Goal: Information Seeking & Learning: Check status

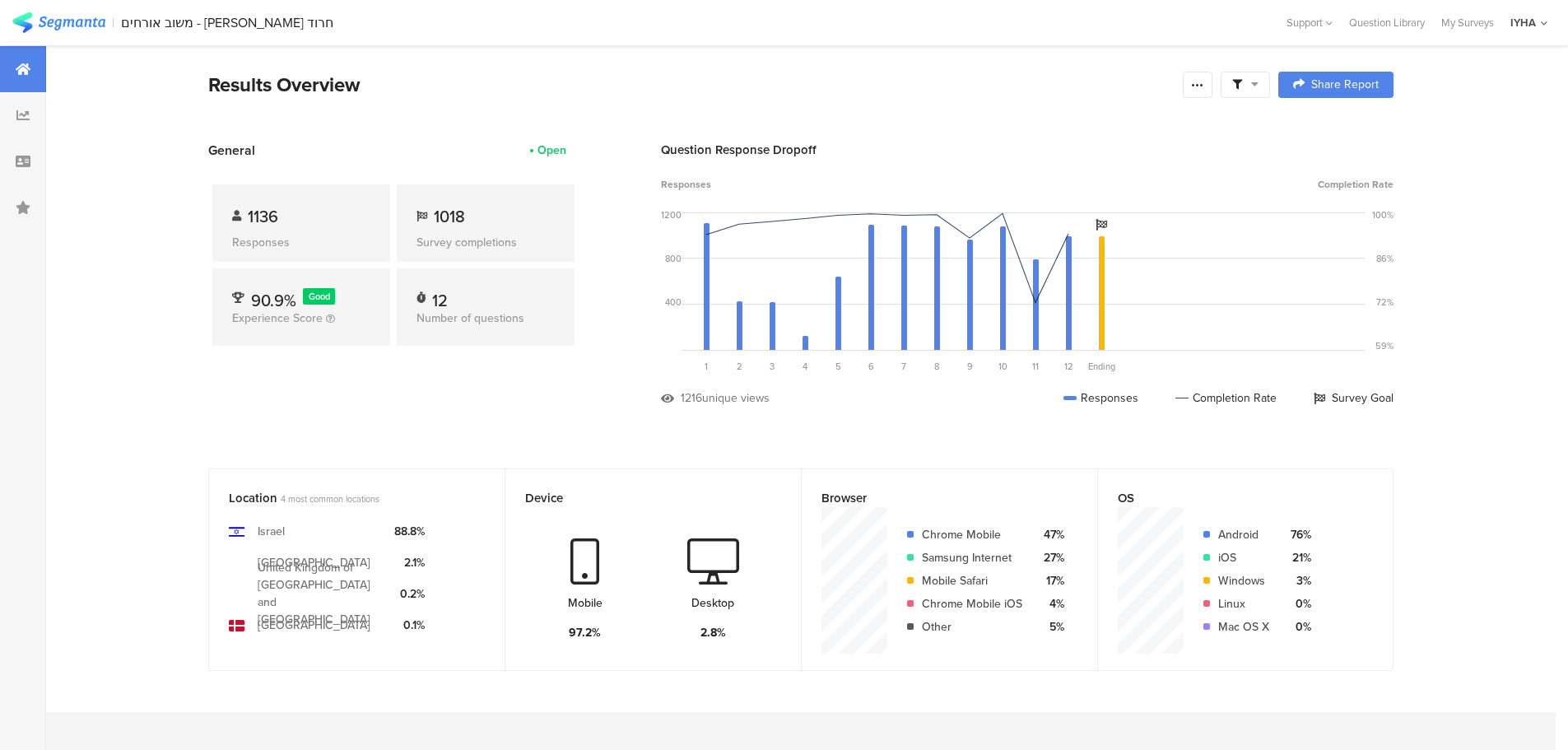
click at [288, 207] on div "1136" at bounding box center [301, 217] width 138 height 25
click at [338, 228] on div "1136 Responses" at bounding box center [301, 222] width 178 height 78
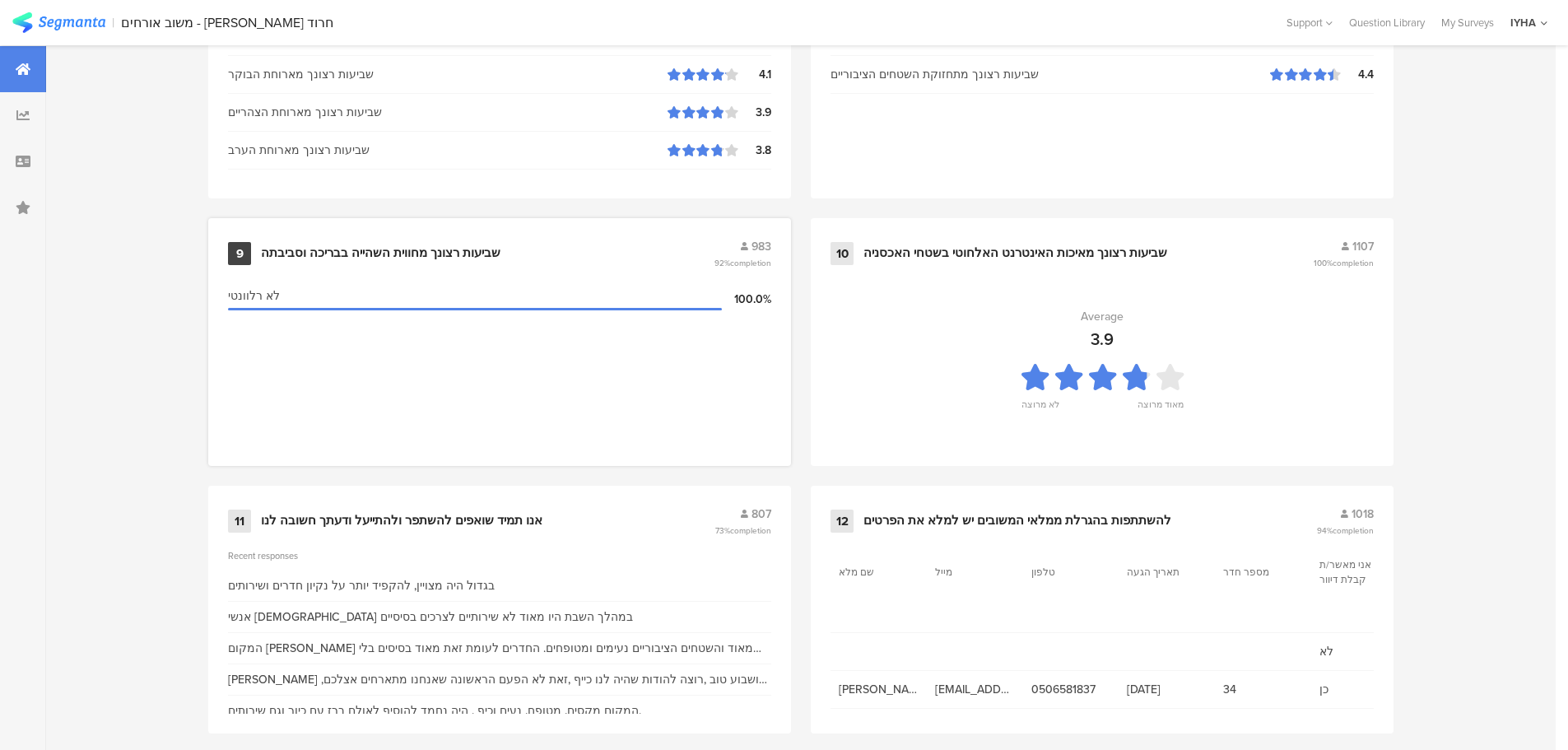
scroll to position [1664, 0]
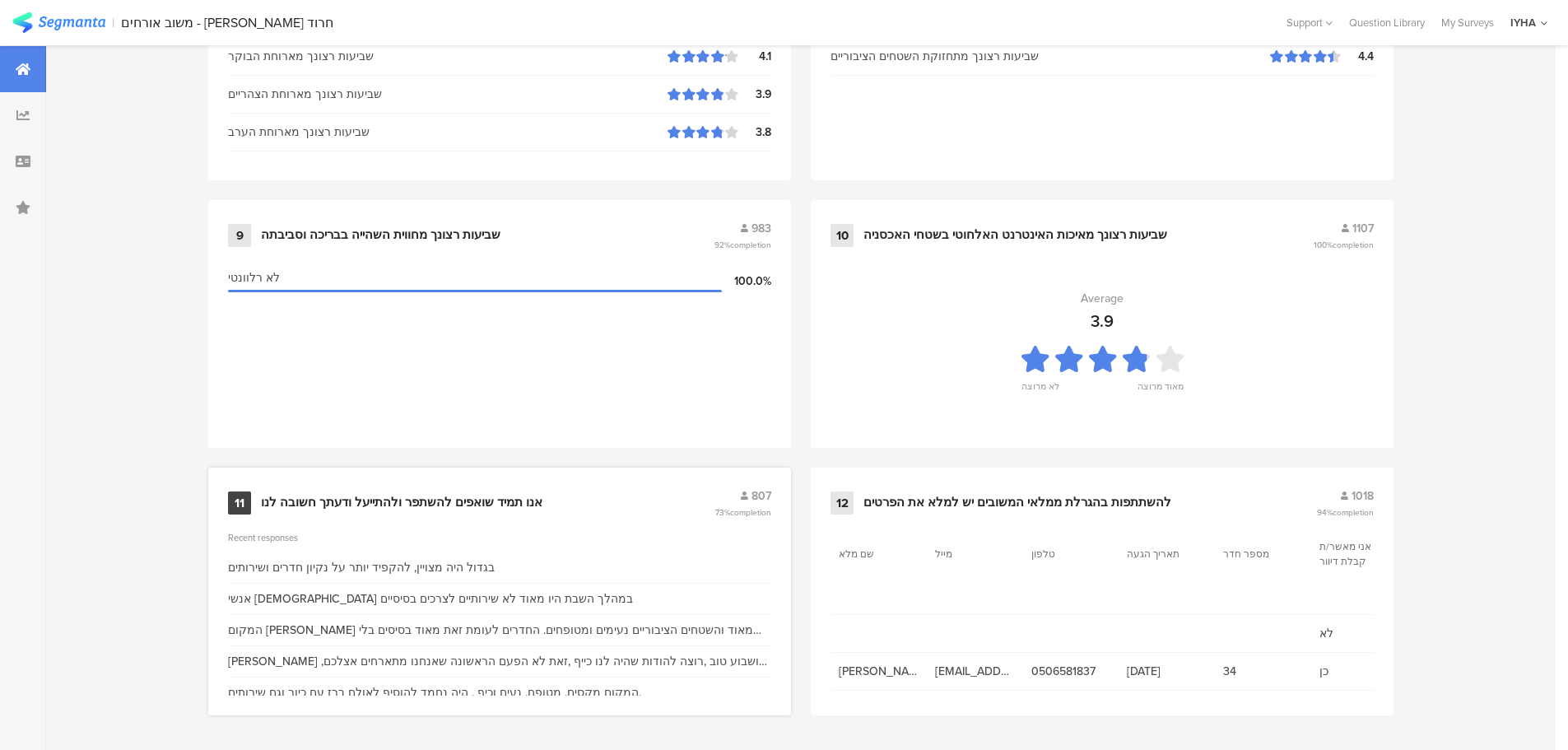
click at [678, 528] on div "11 אנו תמיד שואפים להשתפר ולהתייעל ודעתך חשובה לנו 807 73% completion Recent re…" at bounding box center [499, 591] width 583 height 247
click at [441, 495] on div "אנו תמיד שואפים להשתפר ולהתייעל ודעתך חשובה לנו" at bounding box center [401, 503] width 282 height 17
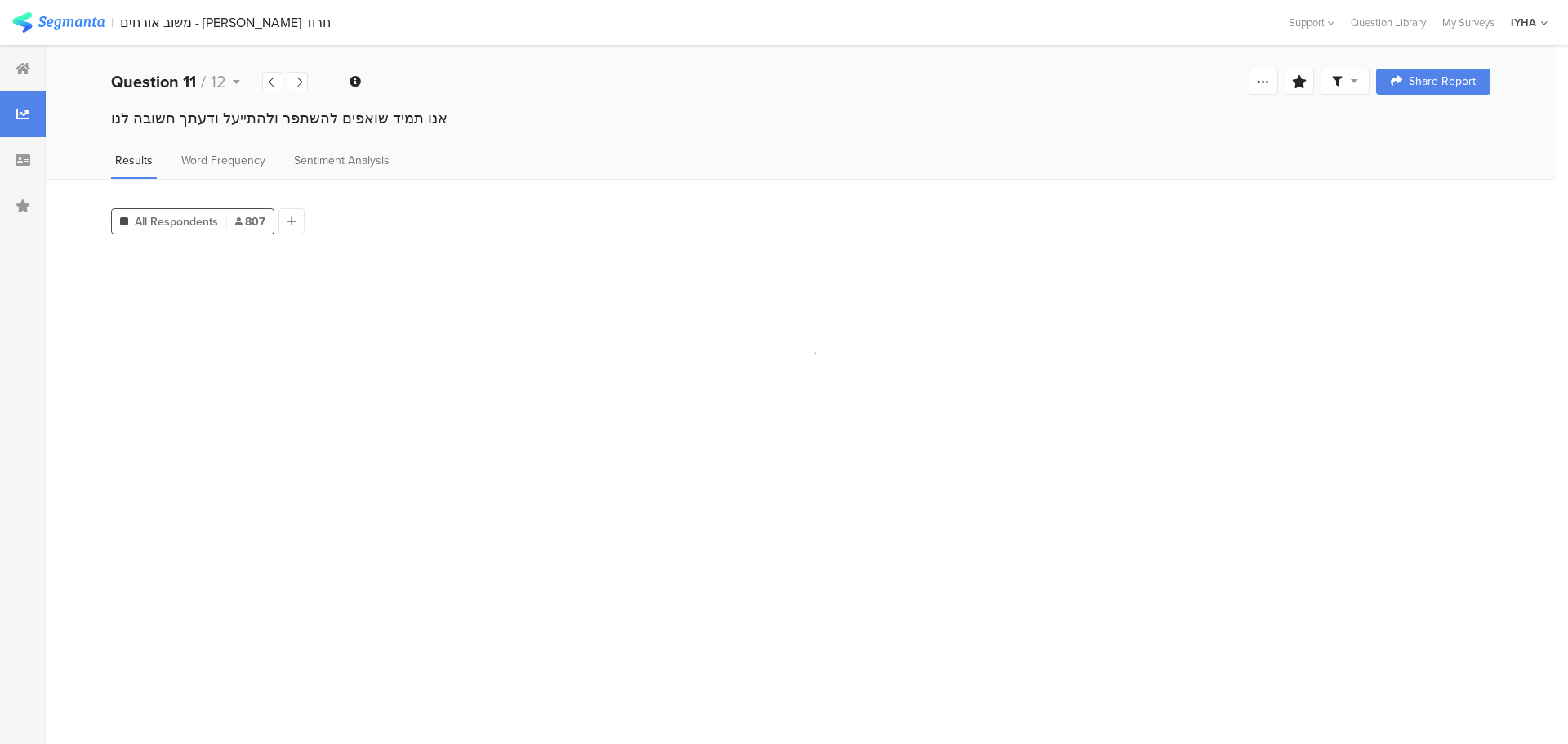
click at [437, 491] on section at bounding box center [801, 491] width 1379 height 481
